Goal: Task Accomplishment & Management: Use online tool/utility

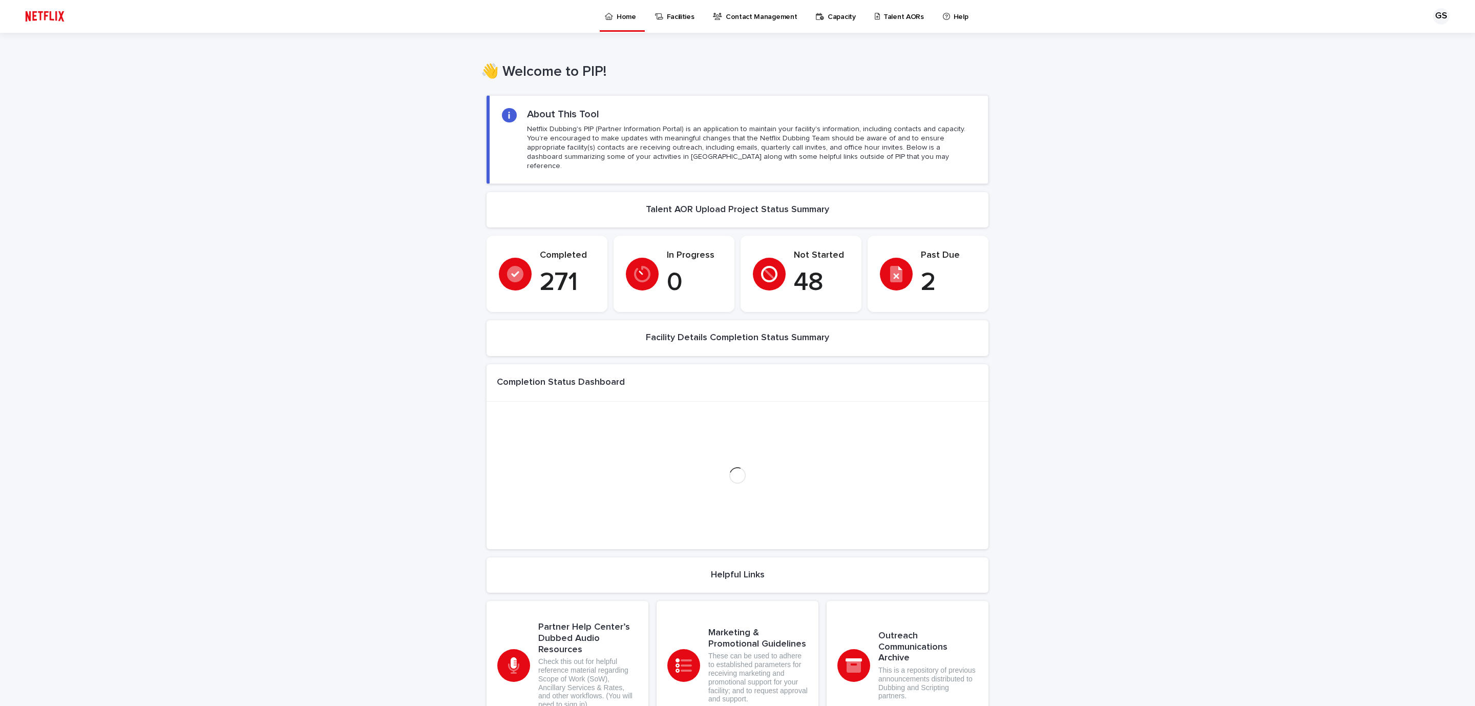
click at [876, 22] on link "Talent AORs" at bounding box center [901, 16] width 55 height 32
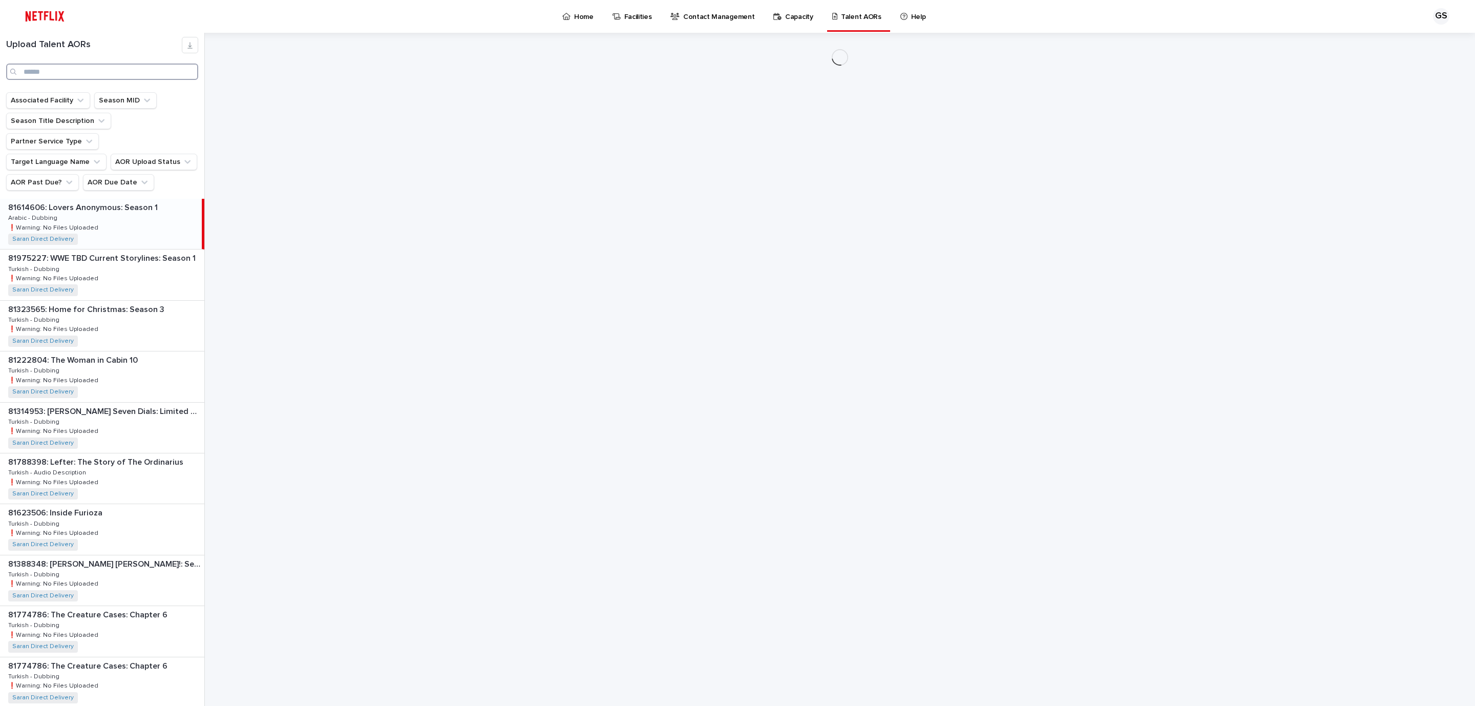
click at [85, 76] on input "Search" at bounding box center [102, 71] width 192 height 16
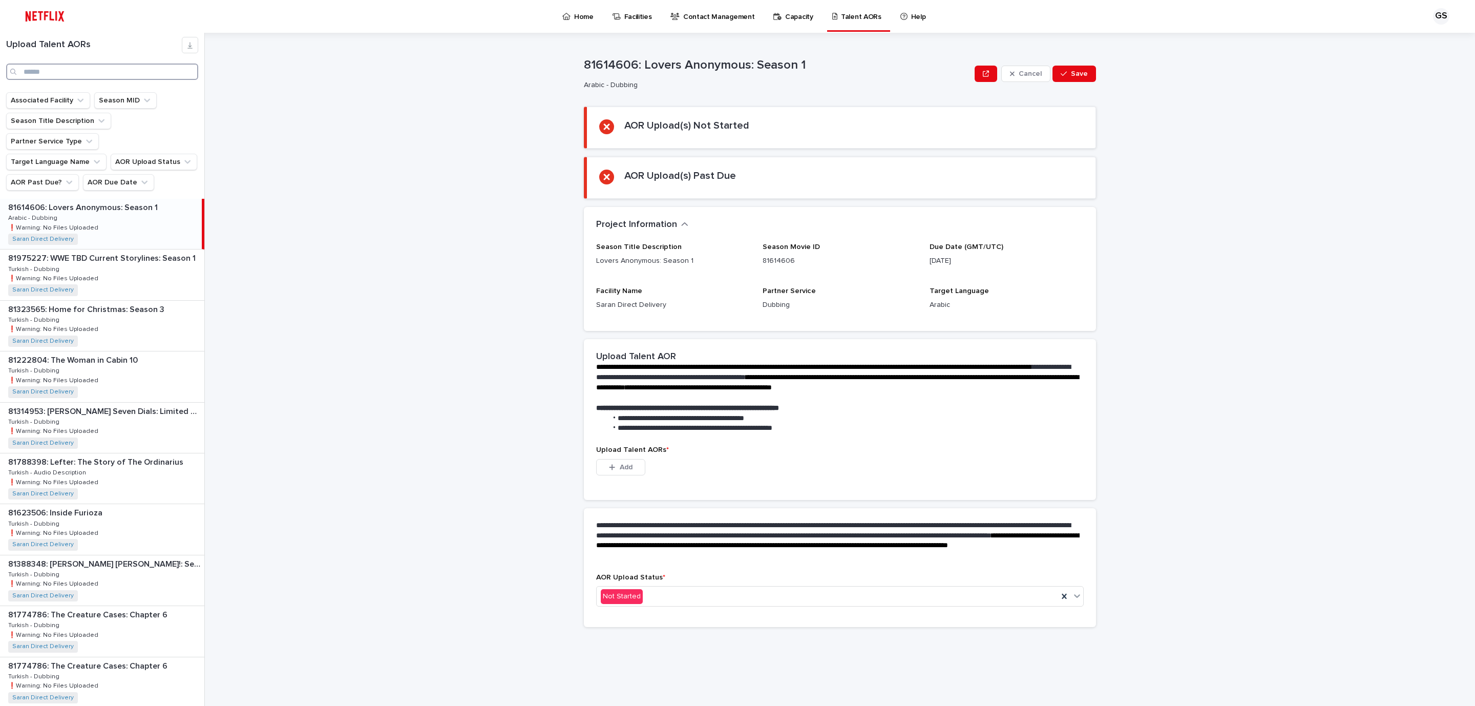
click at [97, 74] on input "Search" at bounding box center [102, 71] width 192 height 16
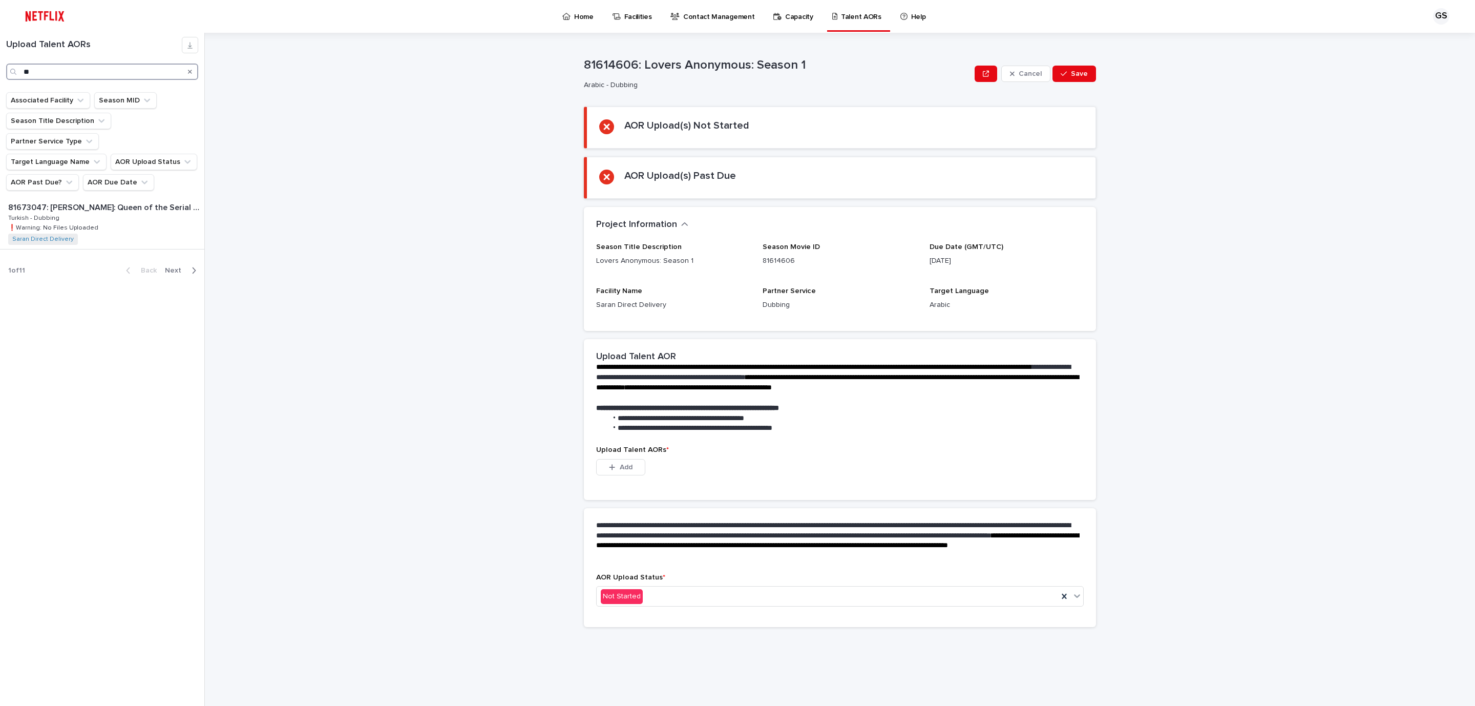
type input "*"
click at [81, 206] on p "81673047: [PERSON_NAME]: Queen of the Serial Killers" at bounding box center [105, 207] width 194 height 12
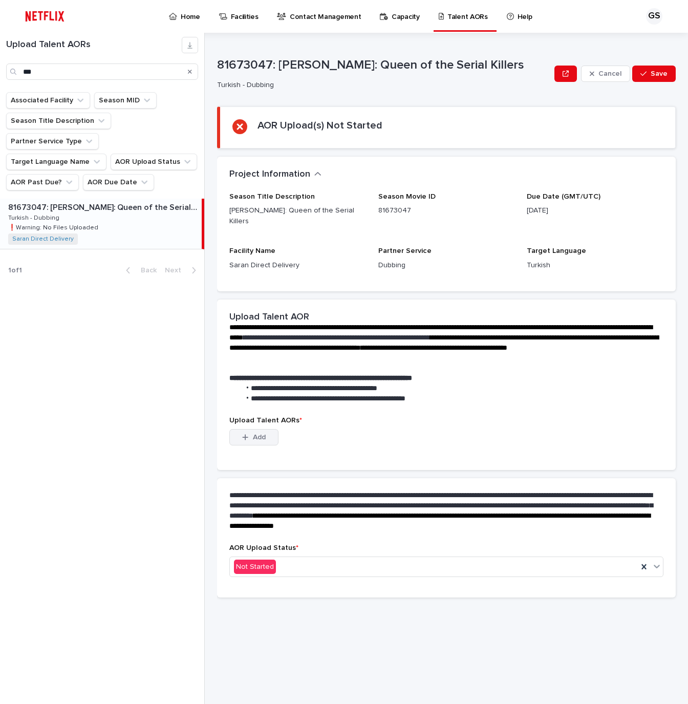
click at [260, 434] on span "Add" at bounding box center [259, 437] width 13 height 7
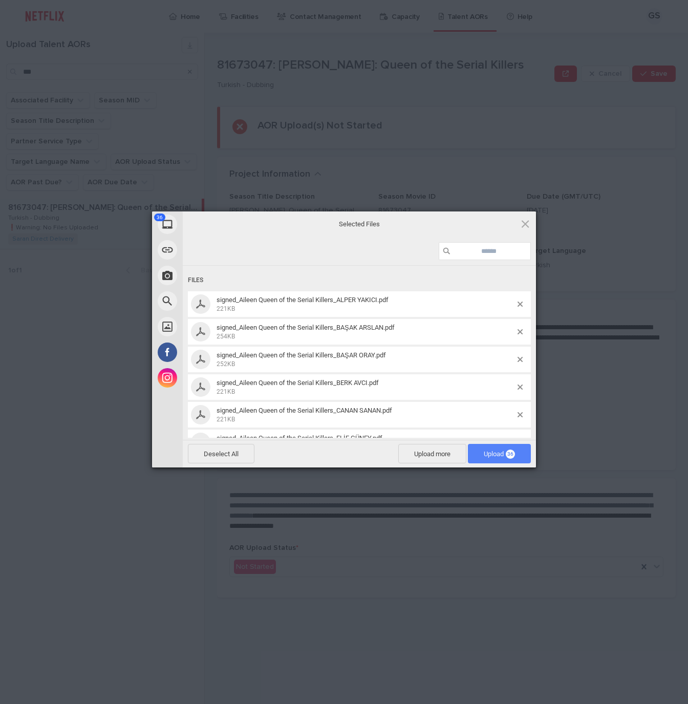
click at [479, 456] on span "Upload 36" at bounding box center [499, 453] width 63 height 19
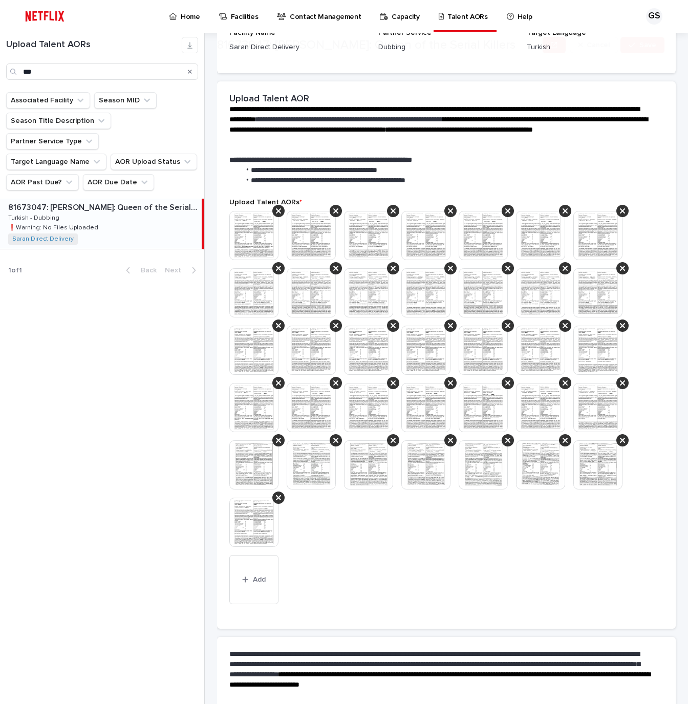
scroll to position [246, 0]
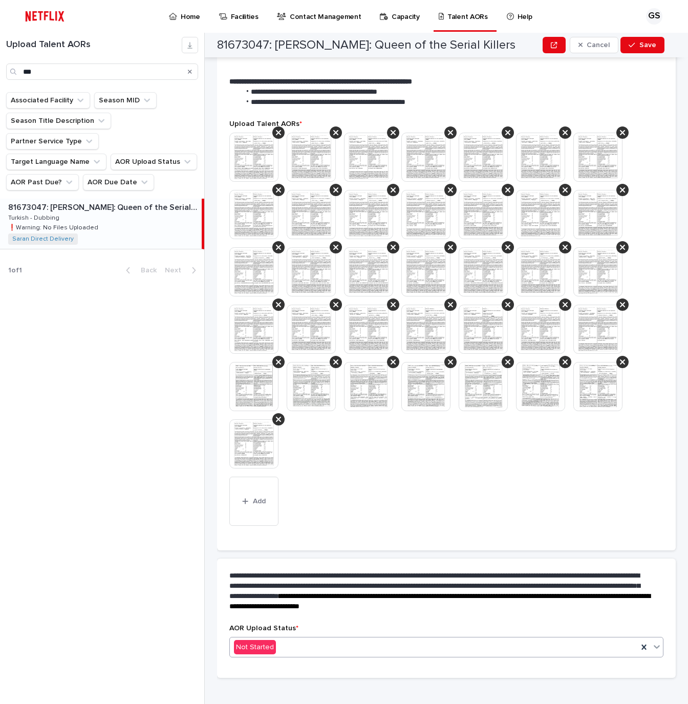
click at [298, 637] on div "Not Started" at bounding box center [446, 647] width 434 height 20
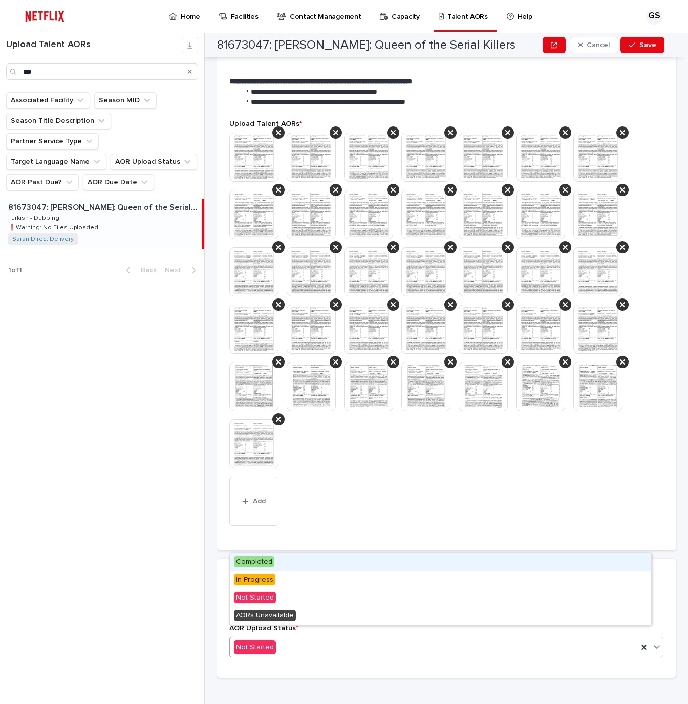
click at [274, 565] on div "Completed" at bounding box center [440, 562] width 421 height 18
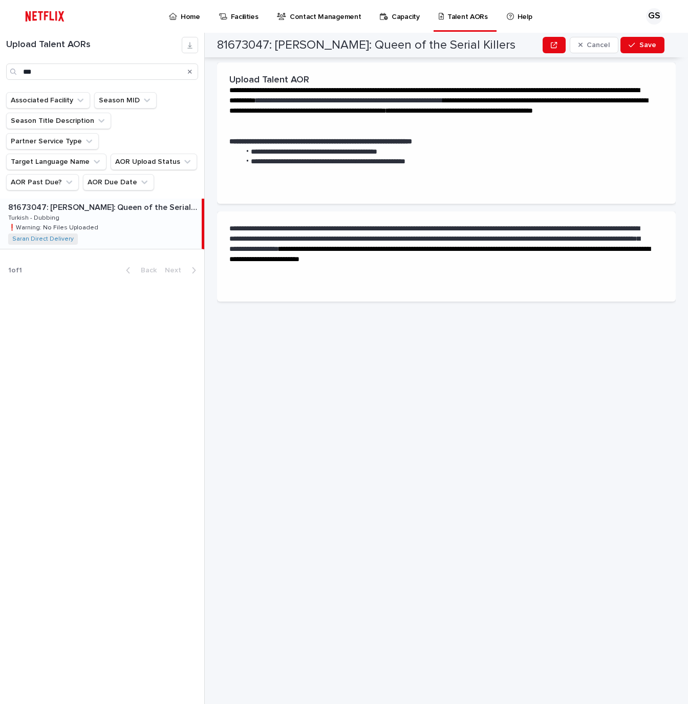
scroll to position [0, 0]
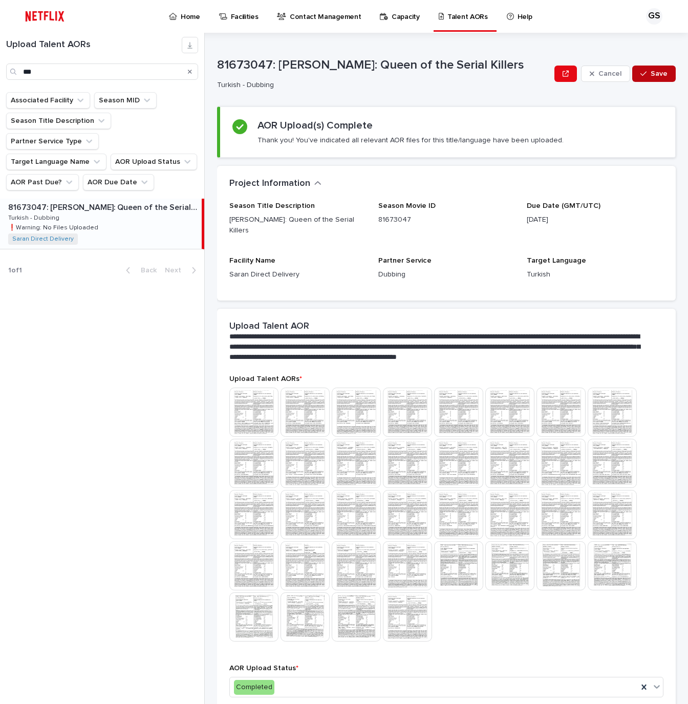
click at [632, 74] on button "Save" at bounding box center [654, 74] width 44 height 16
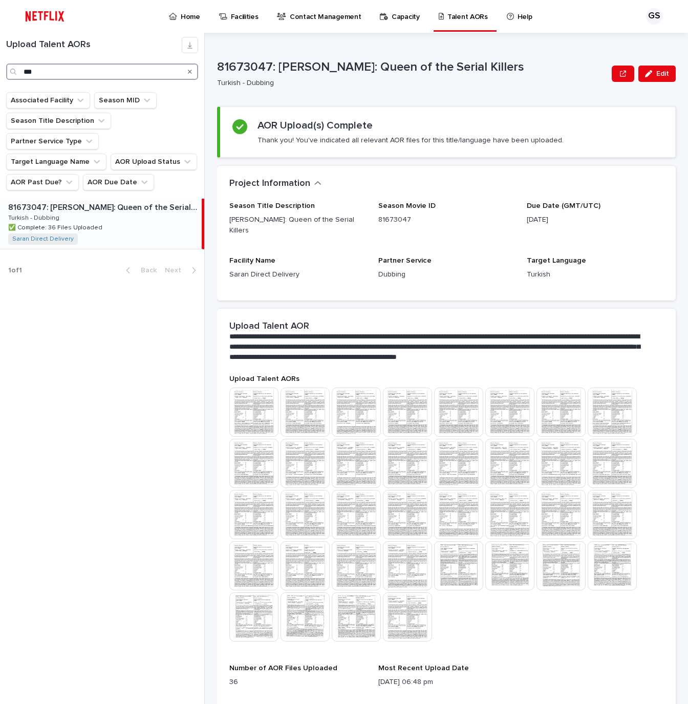
drag, startPoint x: 54, startPoint y: 77, endPoint x: -14, endPoint y: 72, distance: 67.7
click at [0, 72] on html "Home Facilities Contact Management Capacity Talent AORs Help GS Loading... Savi…" at bounding box center [344, 352] width 688 height 704
type input "*******"
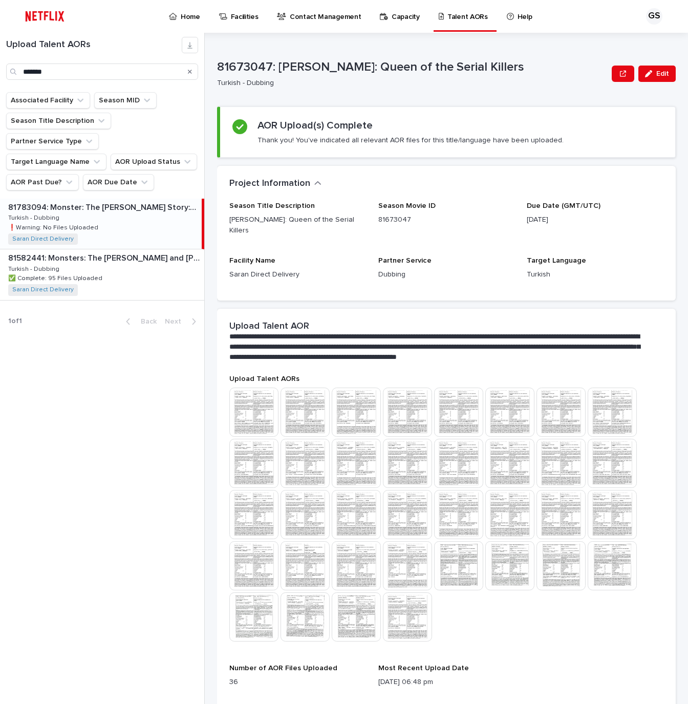
click at [109, 212] on p "81783094: Monster: The [PERSON_NAME] Story: Season 1" at bounding box center [103, 207] width 191 height 12
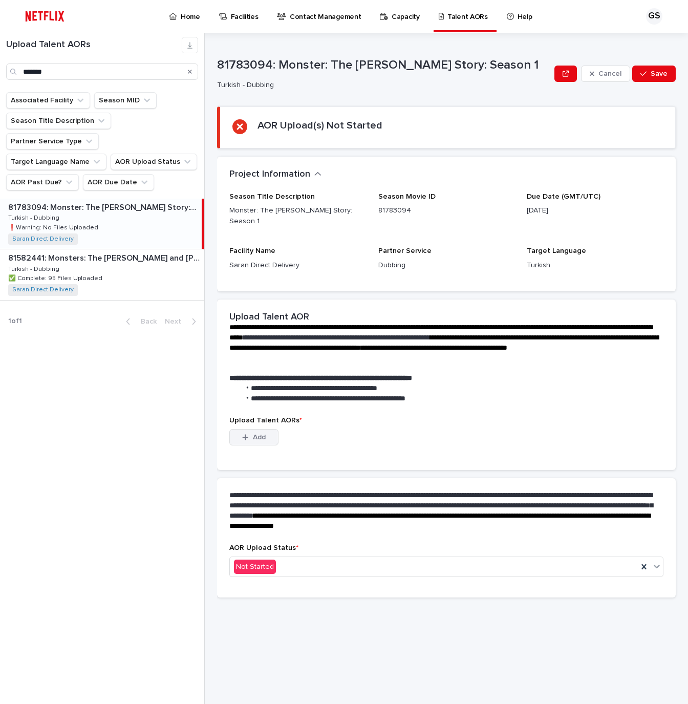
click at [257, 429] on button "Add" at bounding box center [253, 437] width 49 height 16
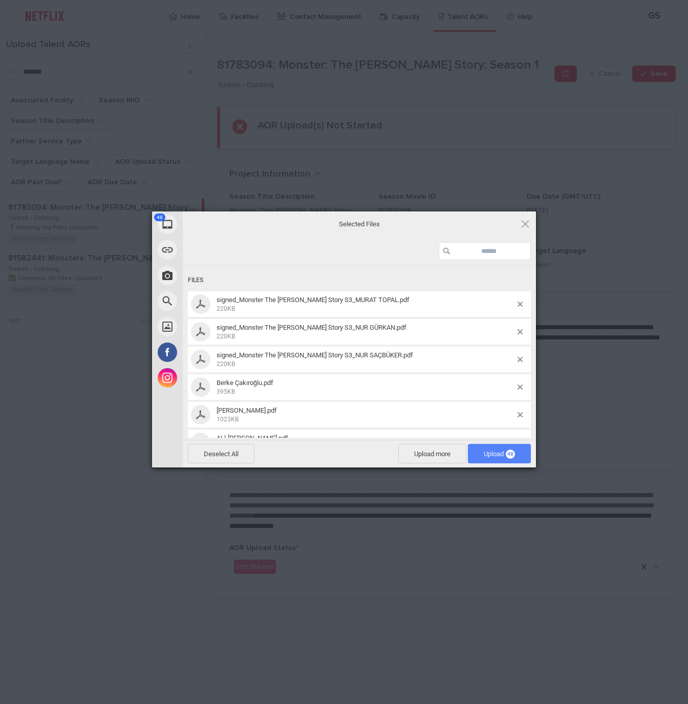
click at [492, 454] on span "Upload 48" at bounding box center [499, 454] width 31 height 8
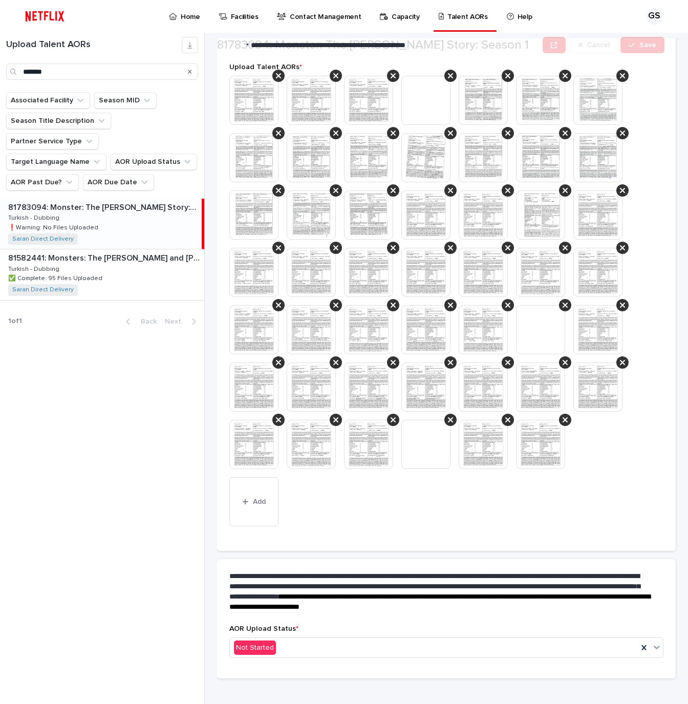
scroll to position [304, 0]
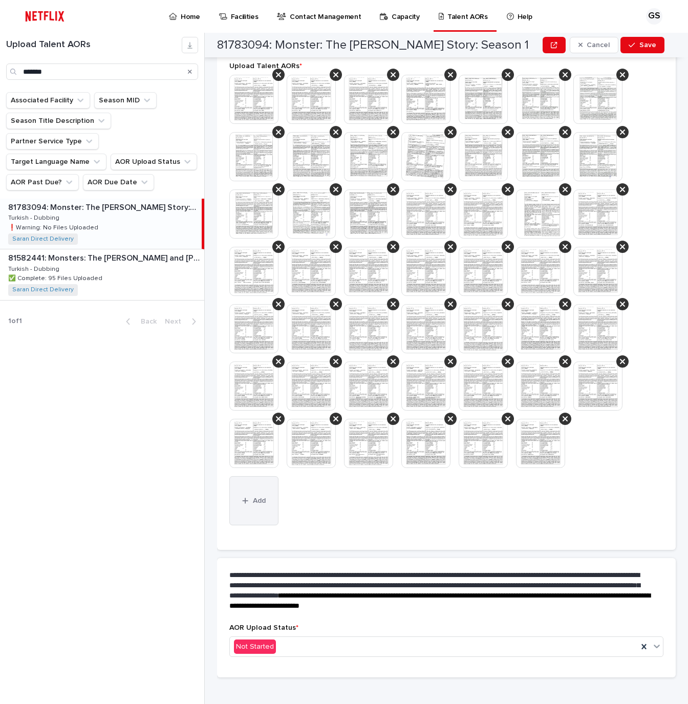
click at [269, 496] on button "Add" at bounding box center [253, 500] width 49 height 49
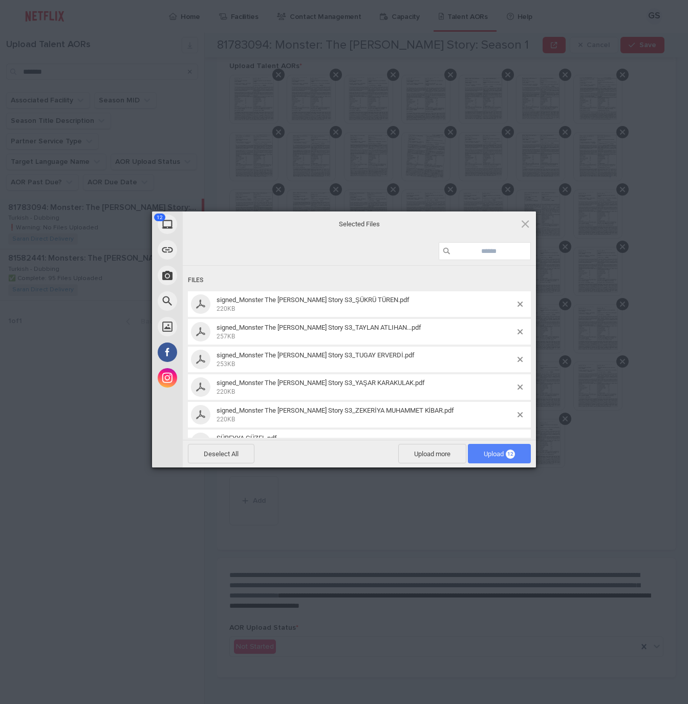
click at [499, 452] on span "Upload 12" at bounding box center [499, 454] width 31 height 8
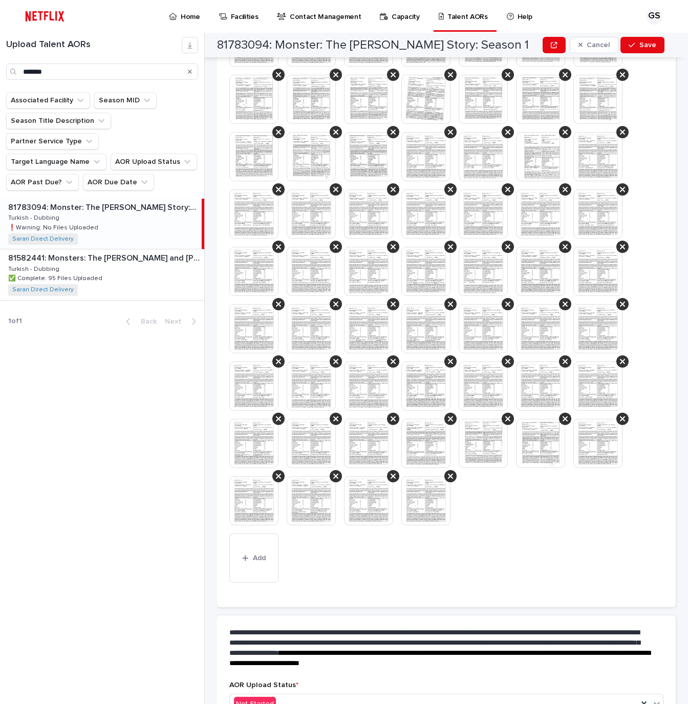
scroll to position [418, 0]
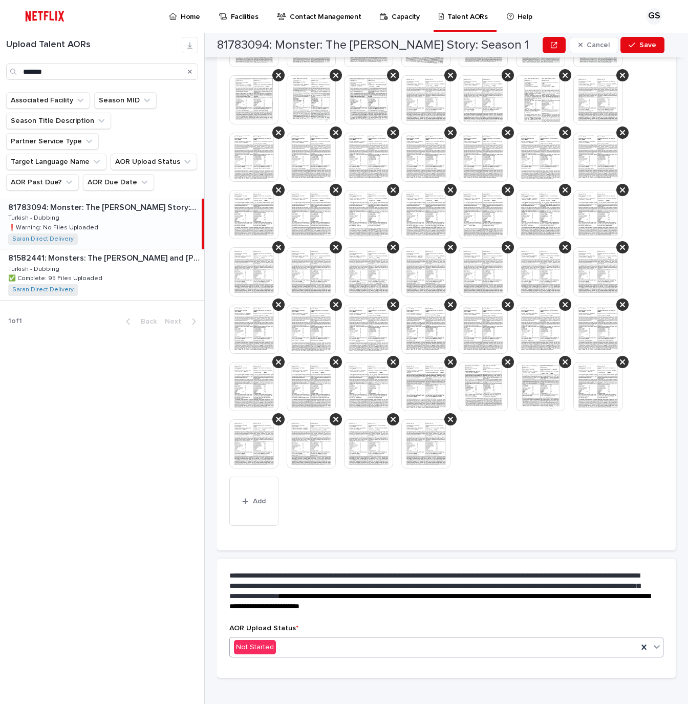
click at [303, 645] on div "Not Started" at bounding box center [446, 647] width 434 height 20
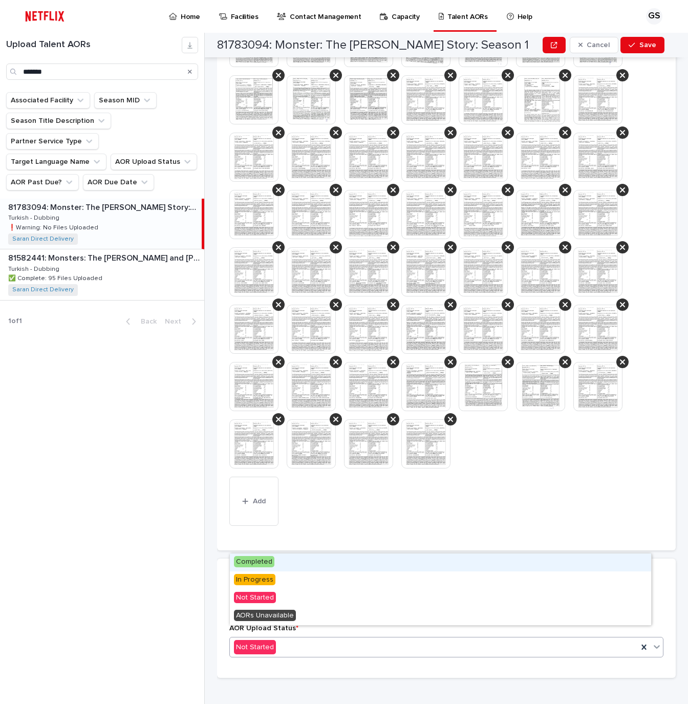
click at [259, 561] on span "Completed" at bounding box center [254, 561] width 40 height 11
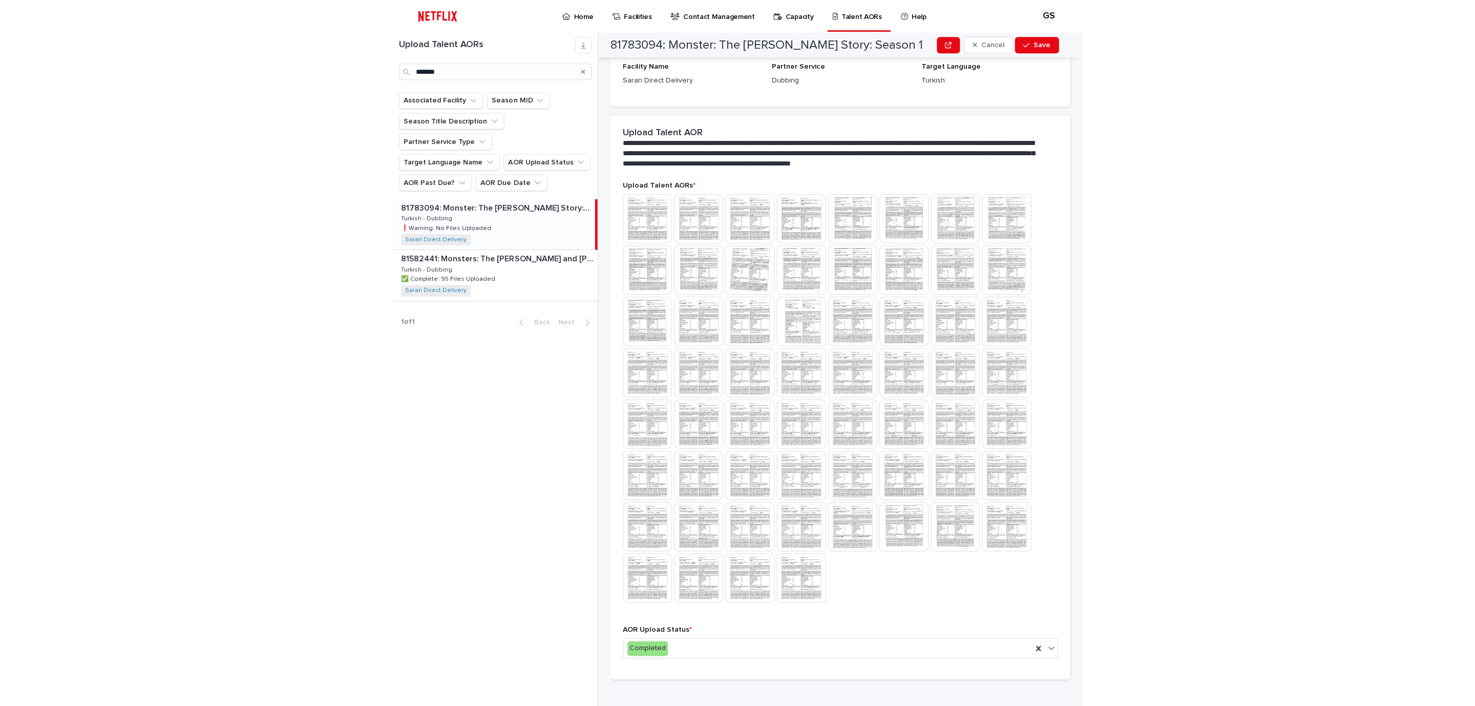
scroll to position [0, 0]
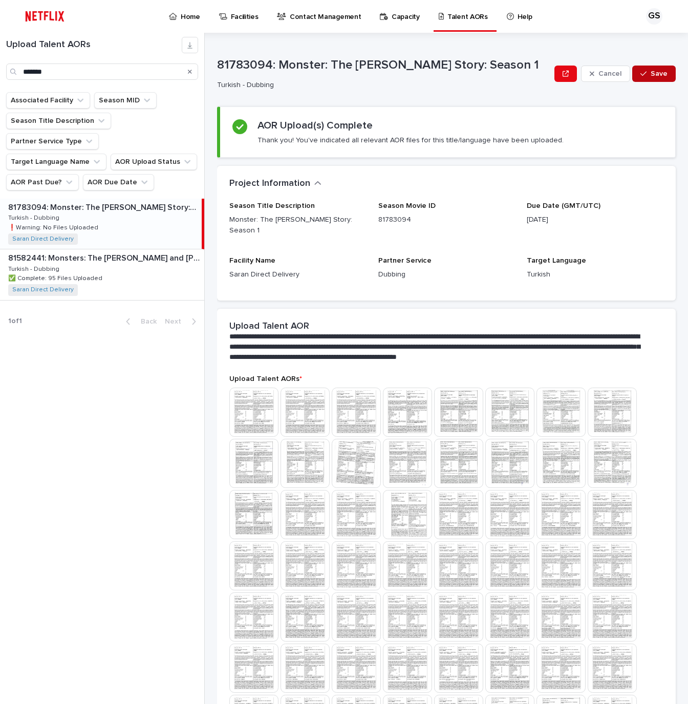
click at [642, 68] on button "Save" at bounding box center [654, 74] width 44 height 16
